Goal: Find specific page/section: Find specific page/section

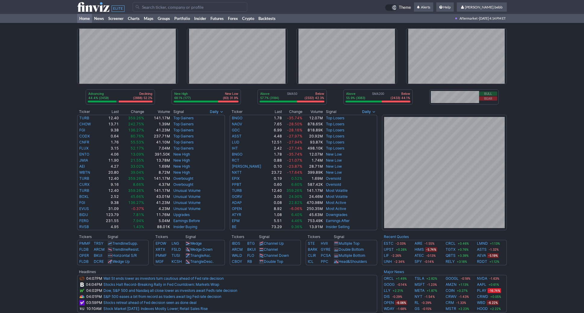
click at [86, 4] on icon at bounding box center [100, 7] width 47 height 10
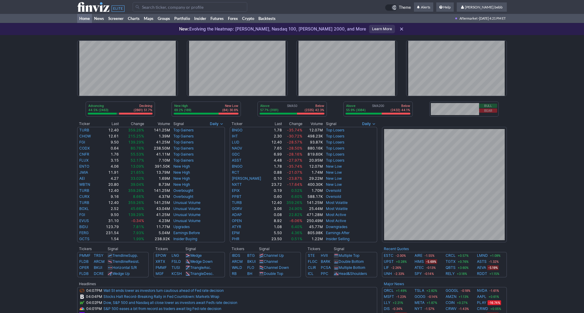
click at [82, 4] on icon at bounding box center [100, 7] width 47 height 10
click at [91, 9] on use at bounding box center [100, 7] width 47 height 10
